Goal: Navigation & Orientation: Find specific page/section

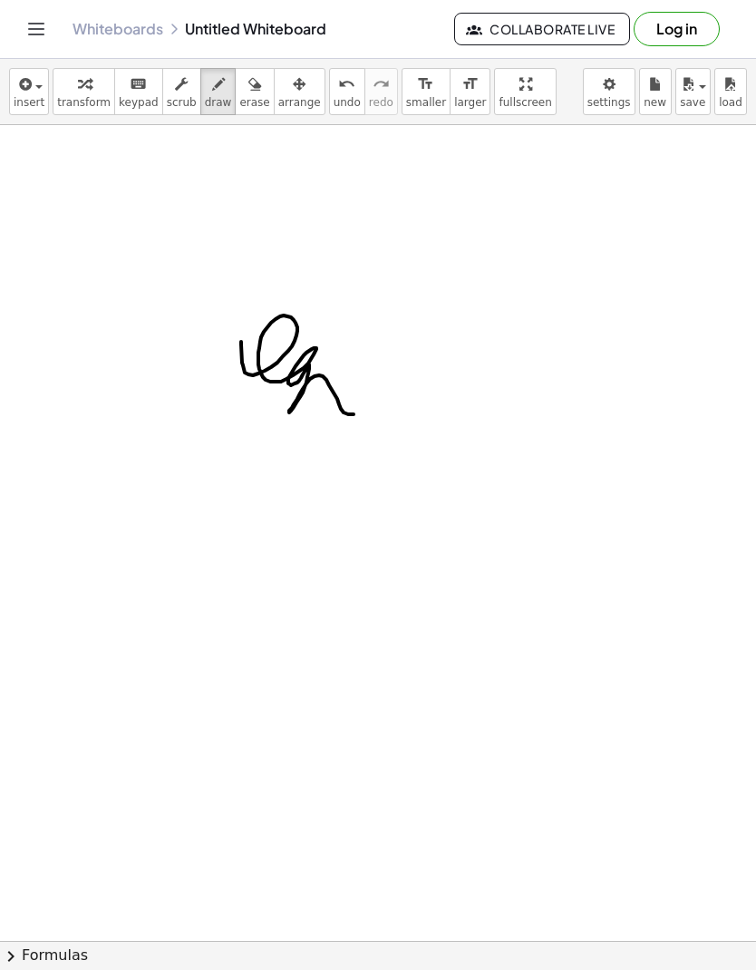
click at [696, 32] on button "Log in" at bounding box center [677, 29] width 86 height 34
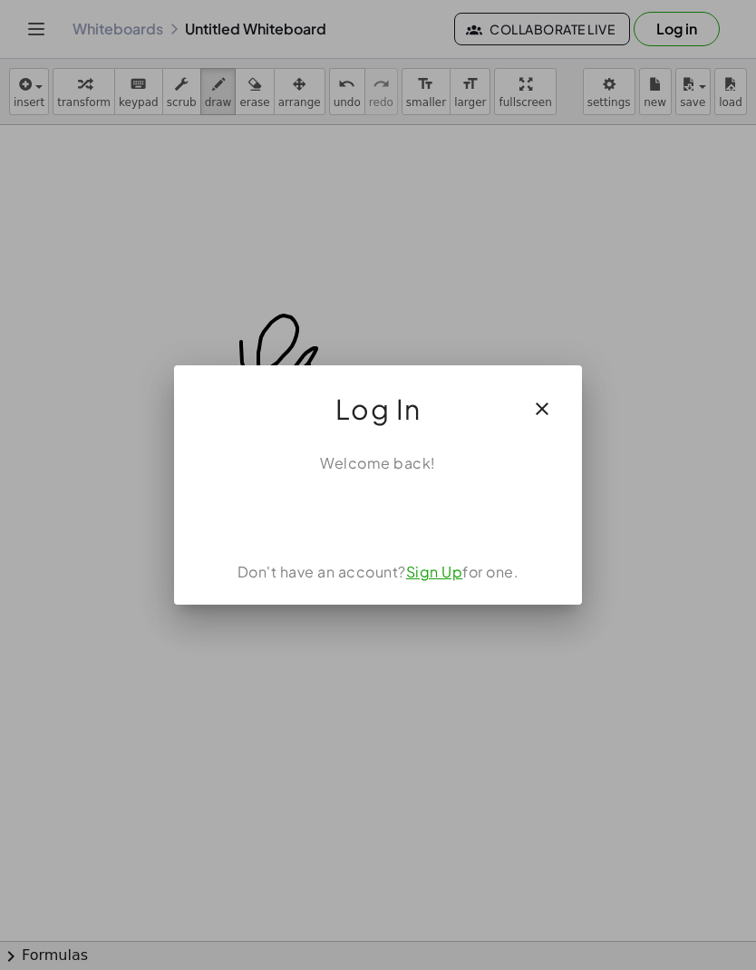
click at [414, 514] on div "Sign in with Google. Opens in new tab" at bounding box center [378, 514] width 166 height 40
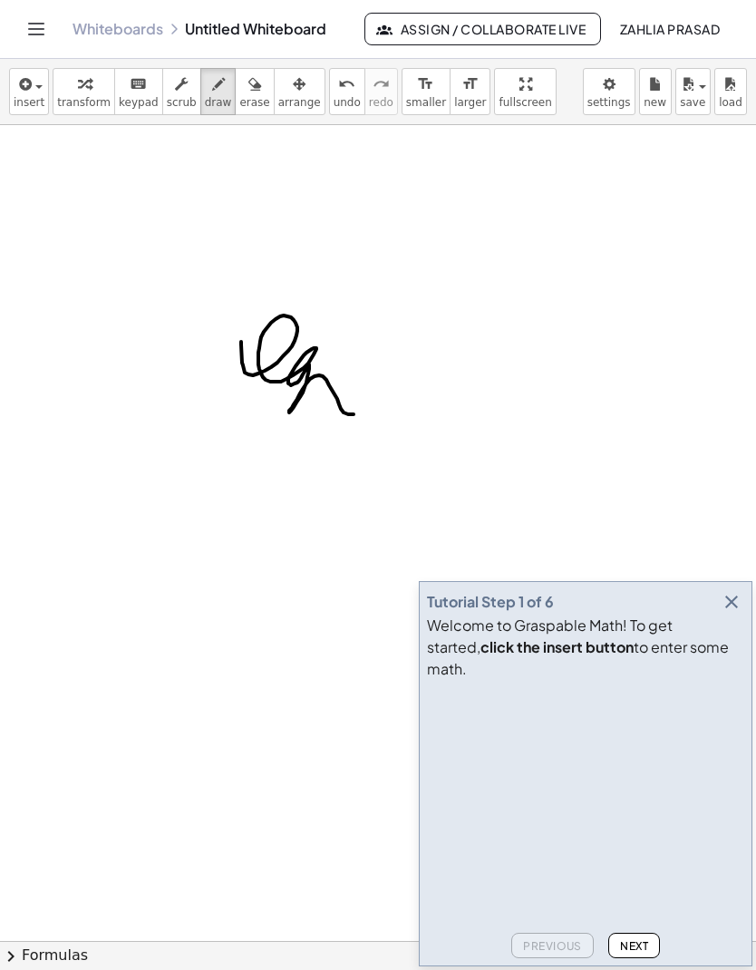
click at [729, 613] on icon "button" at bounding box center [732, 602] width 22 height 22
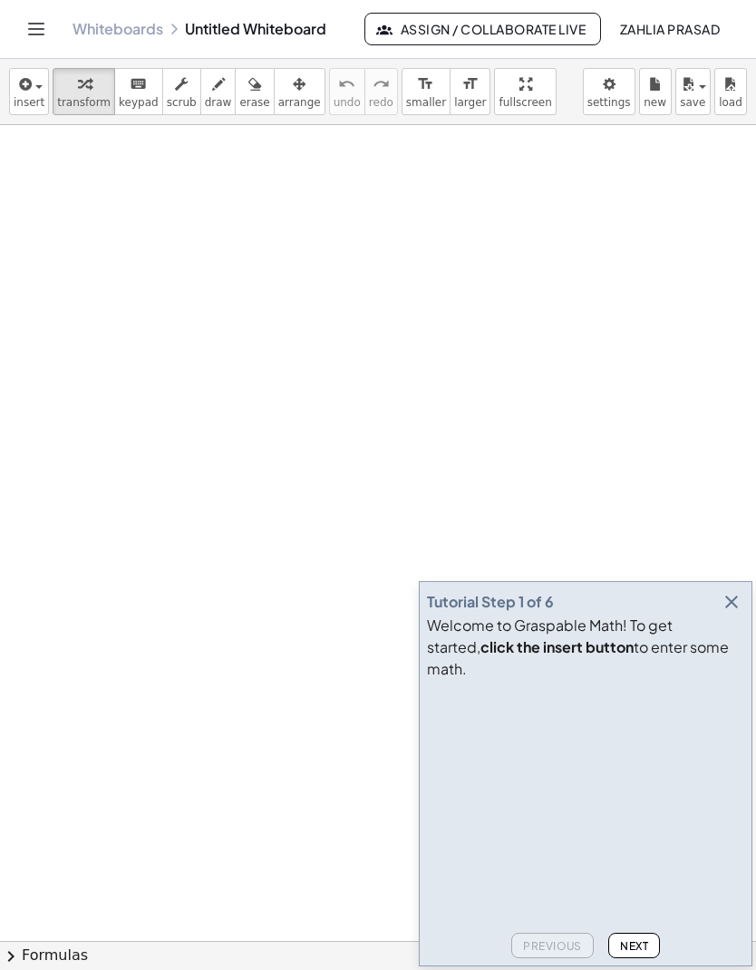
click at [727, 613] on icon "button" at bounding box center [732, 602] width 22 height 22
click at [720, 615] on button "button" at bounding box center [731, 601] width 25 height 25
